Goal: Transaction & Acquisition: Purchase product/service

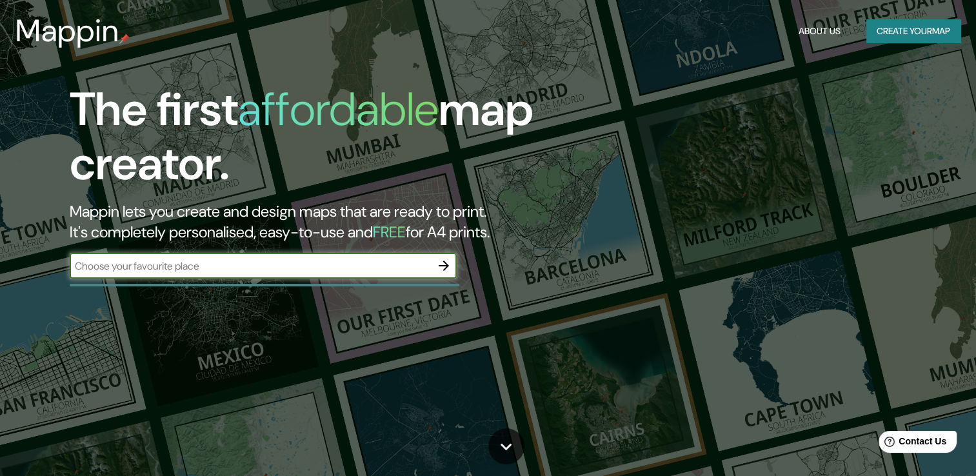
click at [382, 264] on input "text" at bounding box center [250, 266] width 361 height 15
type input "República Dominicana"
click at [440, 268] on icon "button" at bounding box center [443, 265] width 15 height 15
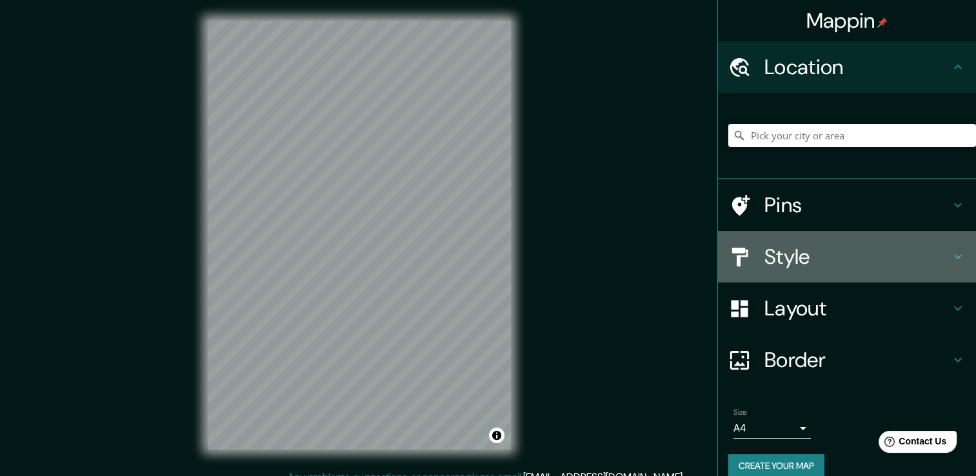
click at [802, 254] on h4 "Style" at bounding box center [857, 257] width 186 height 26
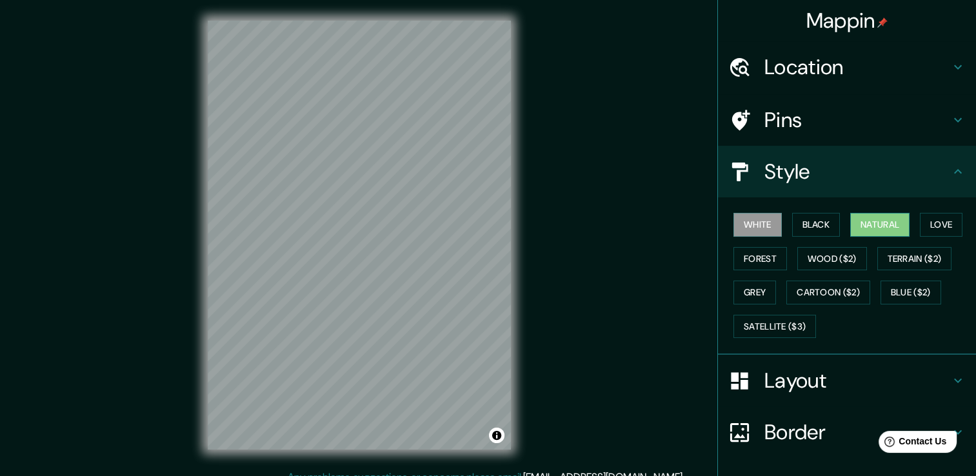
click at [863, 215] on button "Natural" at bounding box center [879, 225] width 59 height 24
click at [815, 226] on button "Black" at bounding box center [816, 225] width 48 height 24
click at [740, 225] on button "White" at bounding box center [757, 225] width 48 height 24
click at [941, 224] on button "Love" at bounding box center [940, 225] width 43 height 24
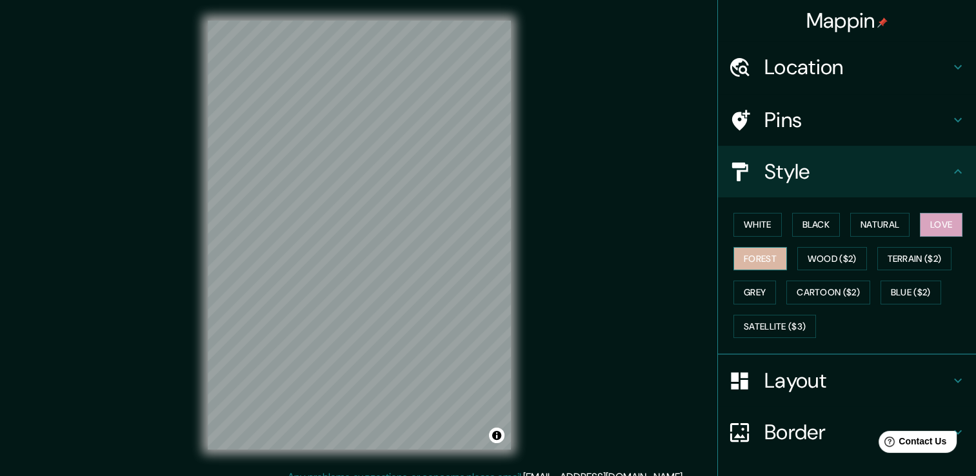
click at [763, 253] on button "Forest" at bounding box center [760, 259] width 54 height 24
click at [830, 253] on button "Wood ($2)" at bounding box center [832, 259] width 70 height 24
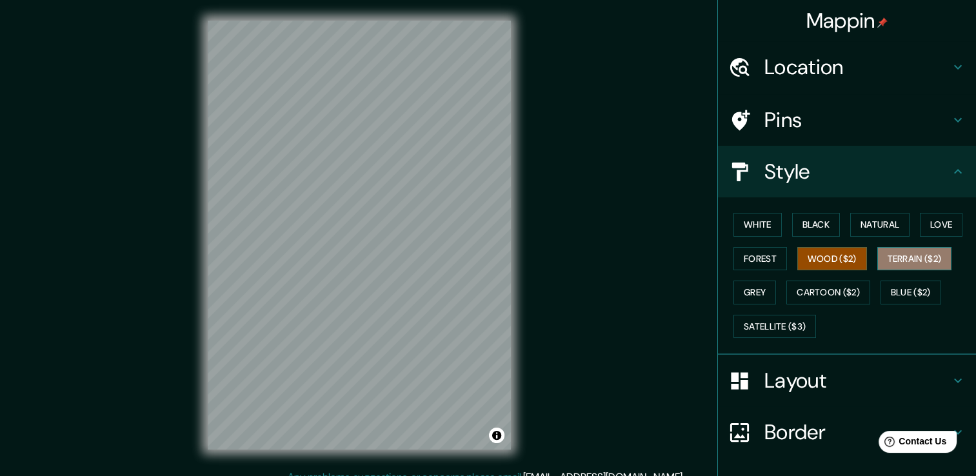
click at [890, 257] on button "Terrain ($2)" at bounding box center [914, 259] width 75 height 24
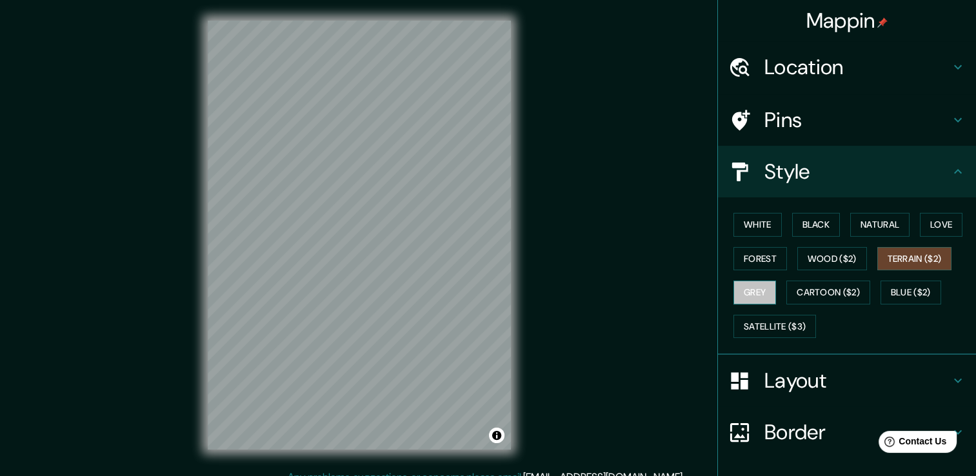
click at [742, 293] on button "Grey" at bounding box center [754, 292] width 43 height 24
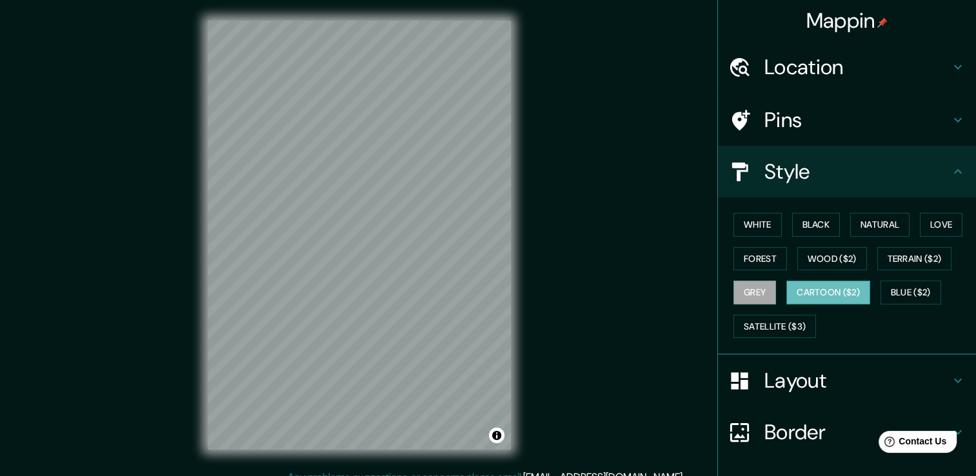
click at [802, 291] on button "Cartoon ($2)" at bounding box center [828, 292] width 84 height 24
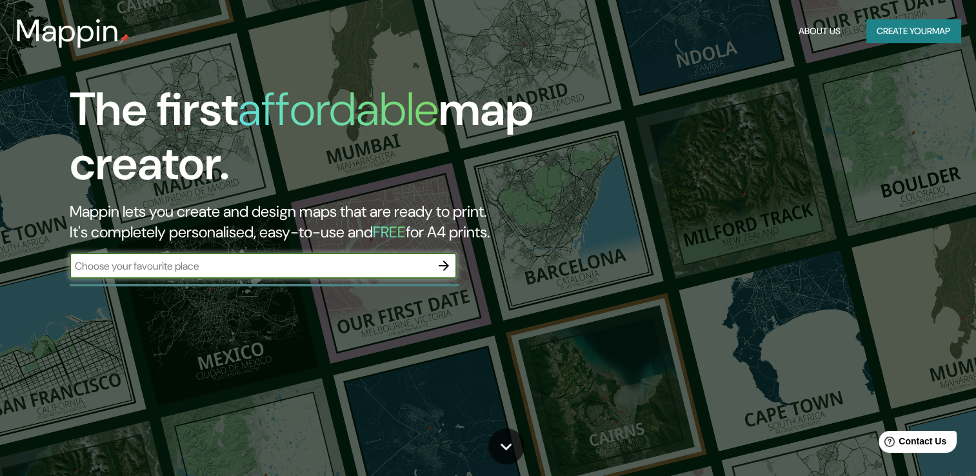
click at [213, 261] on input "text" at bounding box center [250, 266] width 361 height 15
type input "CAYACOA GOLF CLUB, REPUBLICA DOMINICANA"
click at [444, 264] on icon "button" at bounding box center [443, 265] width 15 height 15
click at [260, 264] on input "text" at bounding box center [250, 266] width 361 height 15
type input "SANTO DOMINGO REPUBLICA DOMINICANA"
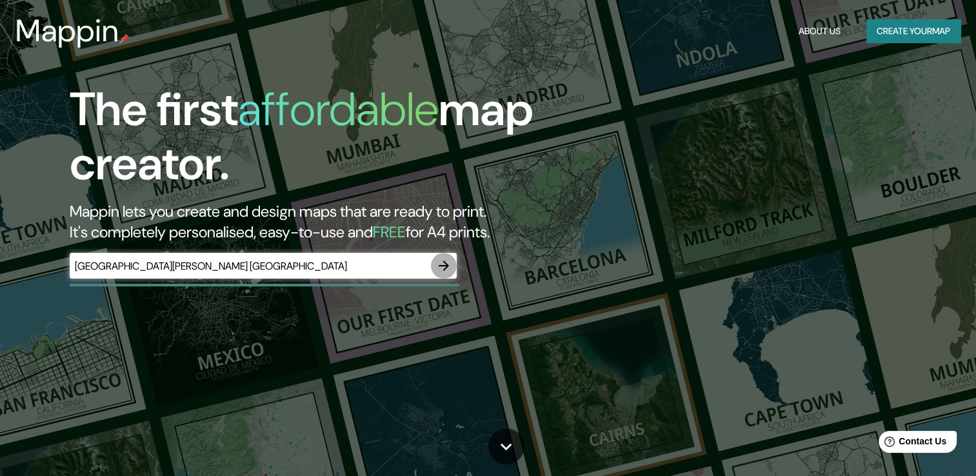
click at [445, 263] on icon "button" at bounding box center [443, 265] width 10 height 10
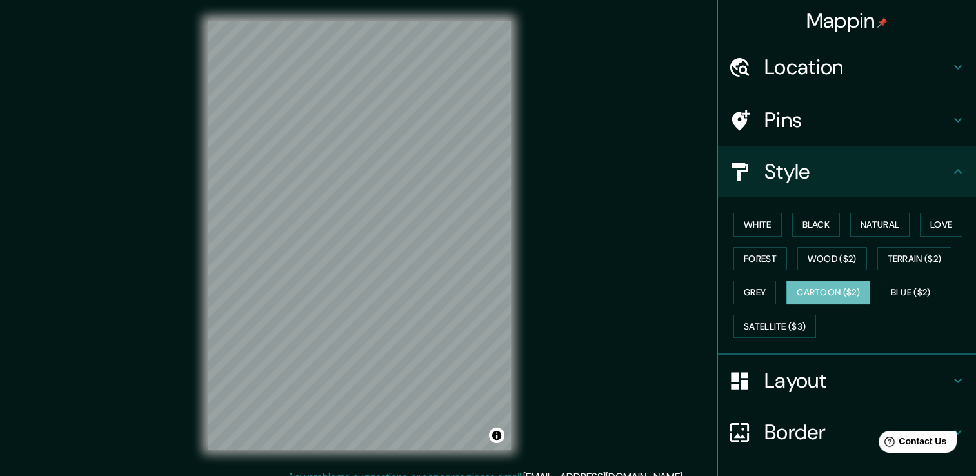
click at [543, 202] on div "Mappin Location Pins Style White Black Natural Love Forest Wood ($2) Terrain ($…" at bounding box center [488, 245] width 976 height 490
click at [902, 293] on button "Blue ($2)" at bounding box center [910, 292] width 61 height 24
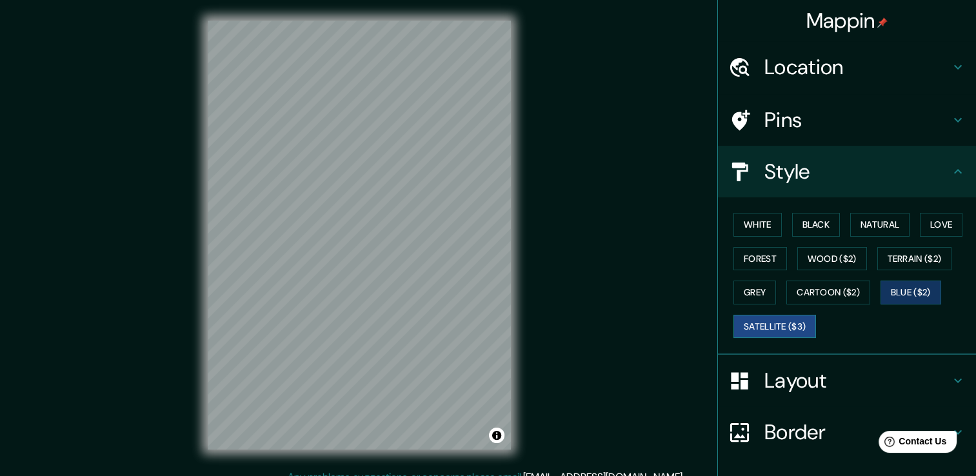
click at [775, 330] on button "Satellite ($3)" at bounding box center [774, 327] width 83 height 24
click at [810, 297] on button "Cartoon ($2)" at bounding box center [828, 292] width 84 height 24
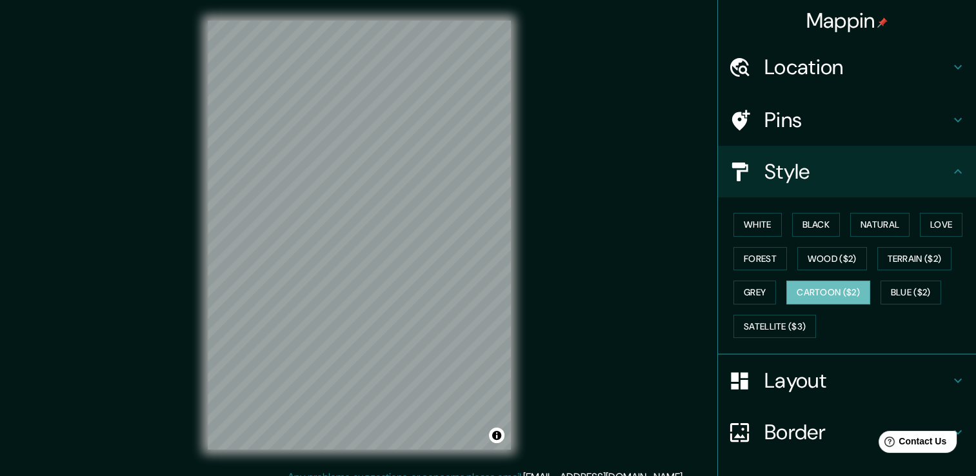
click at [531, 276] on div "© Mapbox © OpenStreetMap Improve this map" at bounding box center [359, 234] width 344 height 469
click at [182, 275] on div "Mappin Location Pins Style White Black Natural Love Forest Wood ($2) Terrain ($…" at bounding box center [488, 245] width 976 height 490
click at [526, 302] on div "© Mapbox © OpenStreetMap Improve this map" at bounding box center [359, 234] width 344 height 469
click at [752, 220] on button "White" at bounding box center [757, 225] width 48 height 24
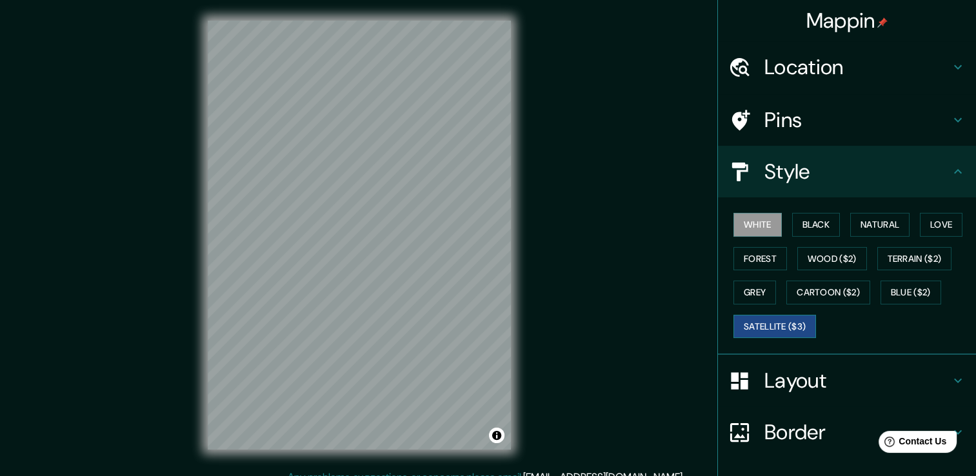
click at [784, 322] on button "Satellite ($3)" at bounding box center [774, 327] width 83 height 24
click at [830, 293] on button "Cartoon ($2)" at bounding box center [828, 292] width 84 height 24
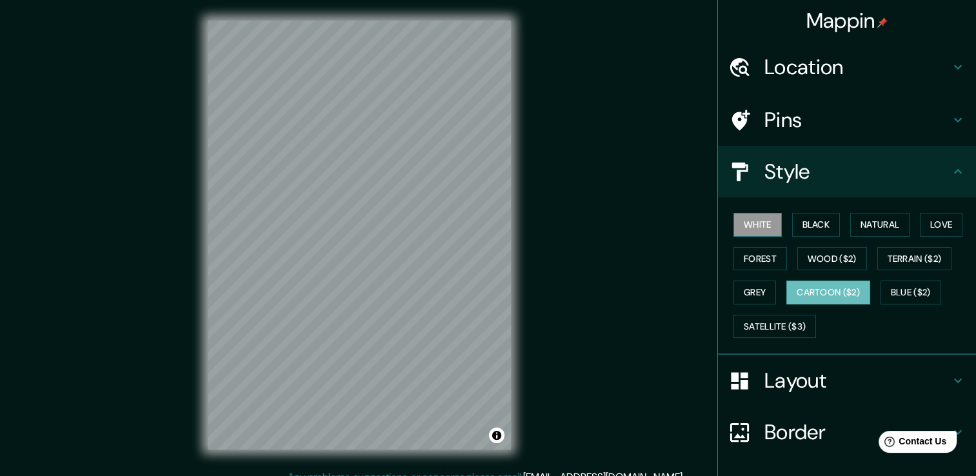
click at [736, 228] on button "White" at bounding box center [757, 225] width 48 height 24
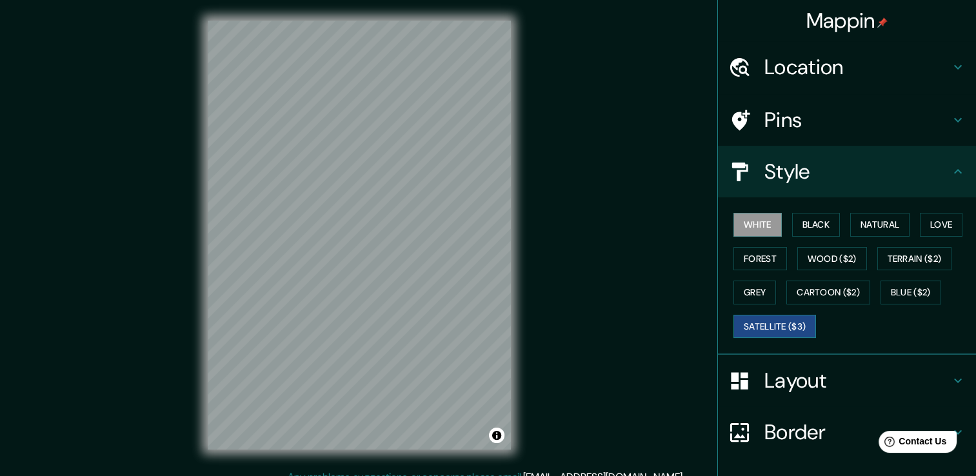
click at [776, 324] on button "Satellite ($3)" at bounding box center [774, 327] width 83 height 24
click at [800, 288] on button "Cartoon ($2)" at bounding box center [828, 292] width 84 height 24
click at [745, 321] on button "Satellite ($3)" at bounding box center [774, 327] width 83 height 24
click at [749, 226] on button "White" at bounding box center [757, 225] width 48 height 24
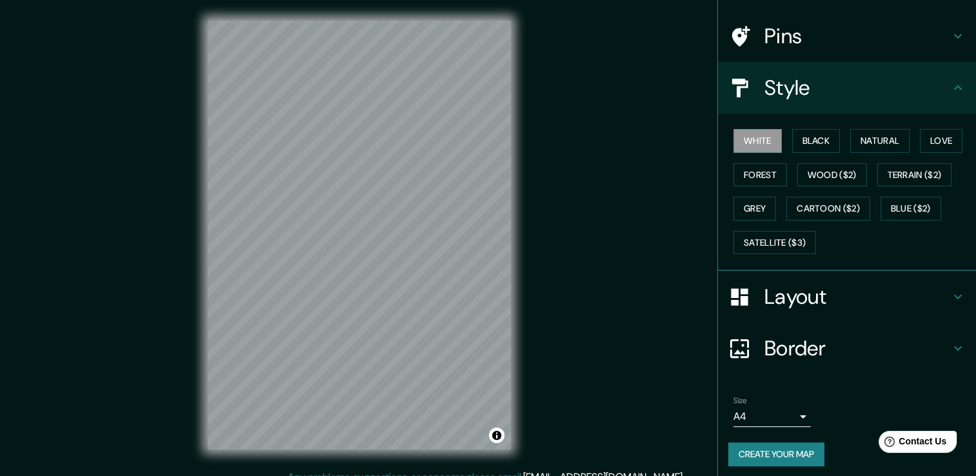
scroll to position [87, 0]
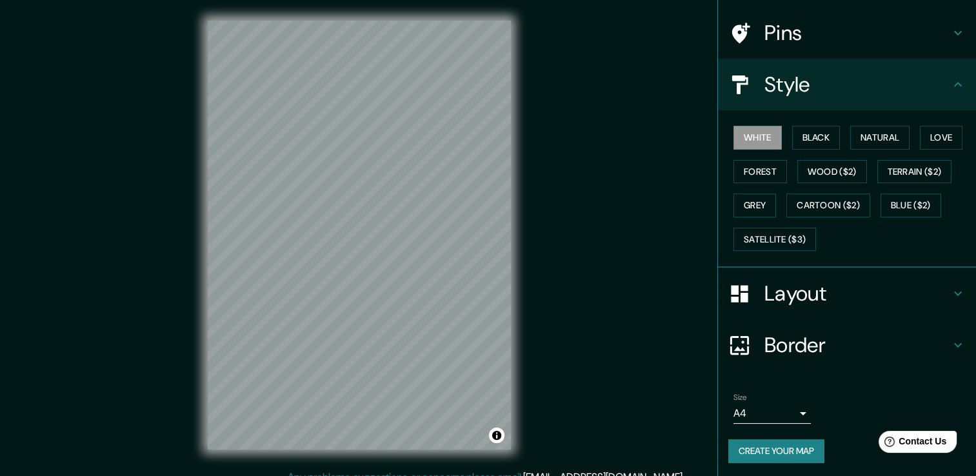
click at [787, 446] on button "Create your map" at bounding box center [776, 451] width 96 height 24
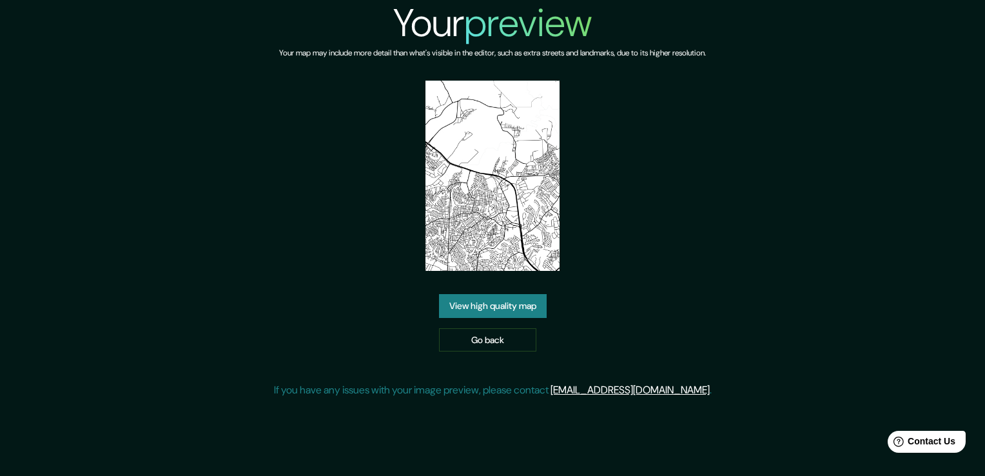
click at [500, 309] on link "View high quality map" at bounding box center [493, 306] width 108 height 24
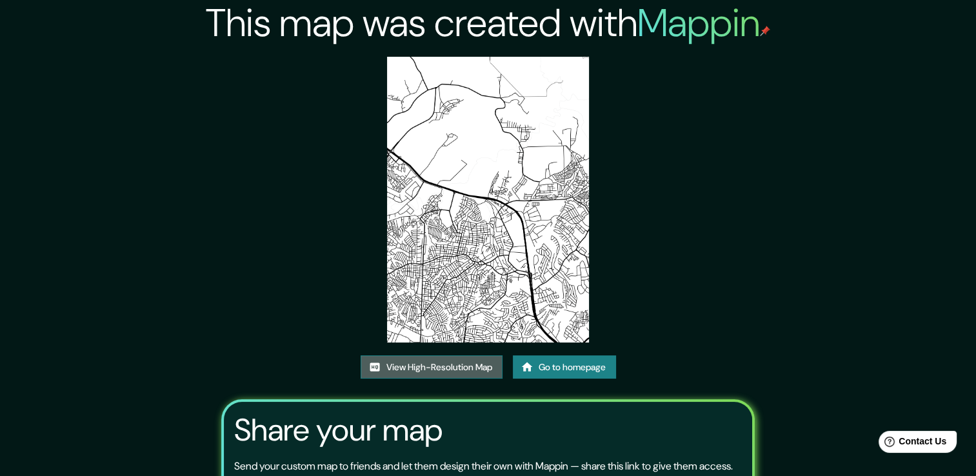
click at [460, 368] on link "View High-Resolution Map" at bounding box center [431, 367] width 142 height 24
